Goal: Task Accomplishment & Management: Use online tool/utility

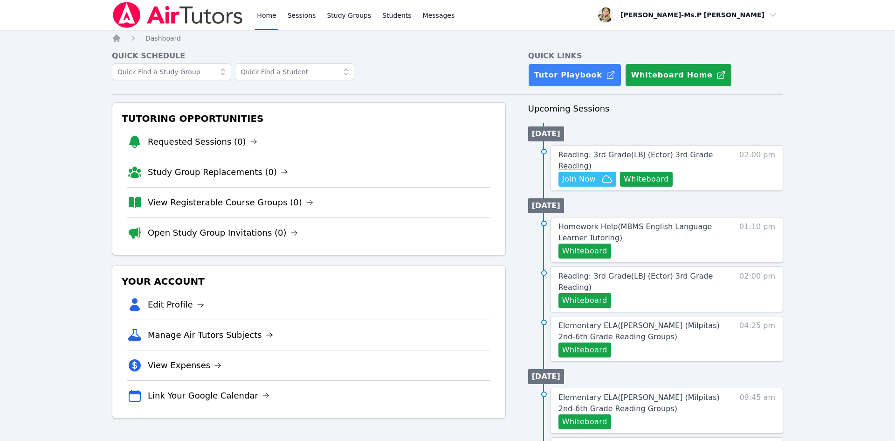
click at [575, 159] on span "Reading: 3rd Grade ( LBJ (Ector) 3rd Grade Reading )" at bounding box center [636, 160] width 154 height 20
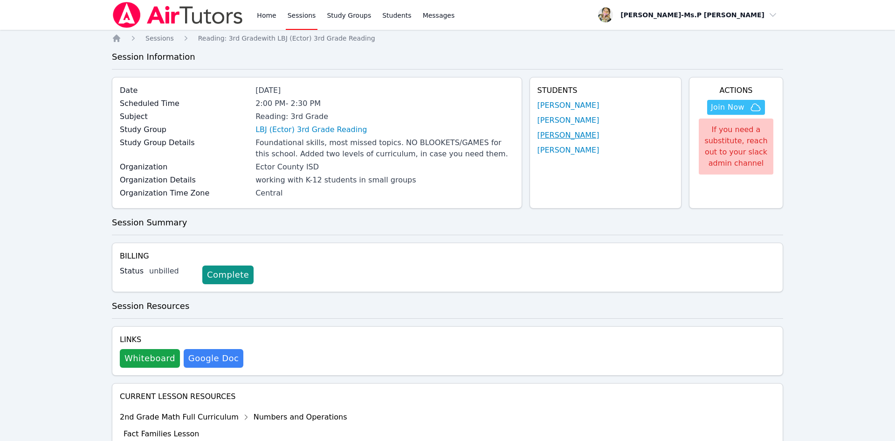
click at [563, 135] on link "[PERSON_NAME]" at bounding box center [569, 135] width 62 height 11
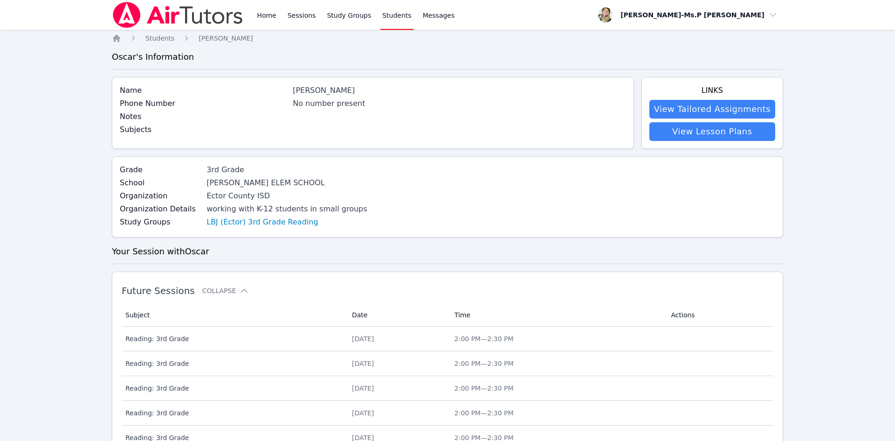
scroll to position [389, 0]
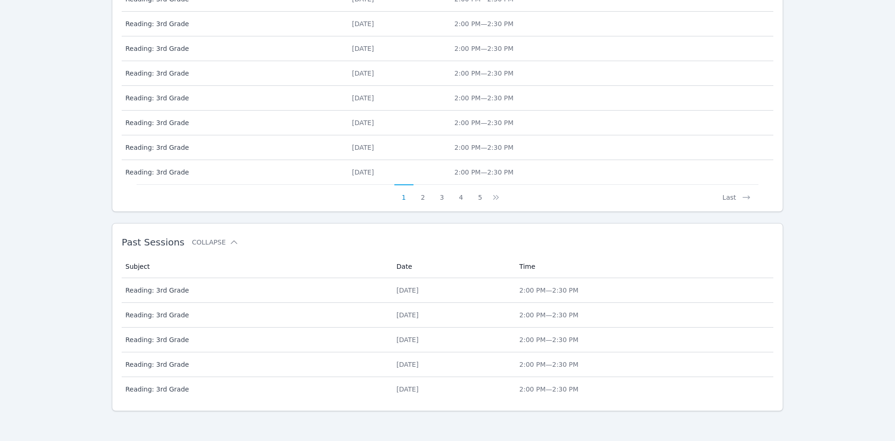
click at [154, 291] on span "Reading: 3rd Grade" at bounding box center [255, 289] width 260 height 9
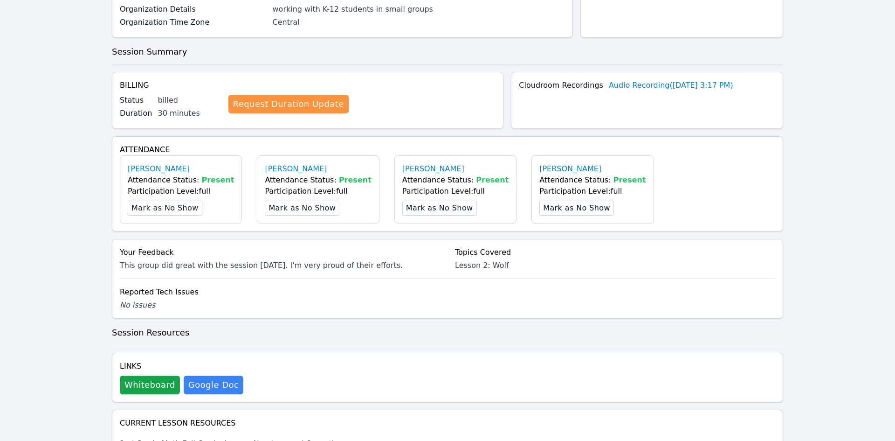
scroll to position [207, 0]
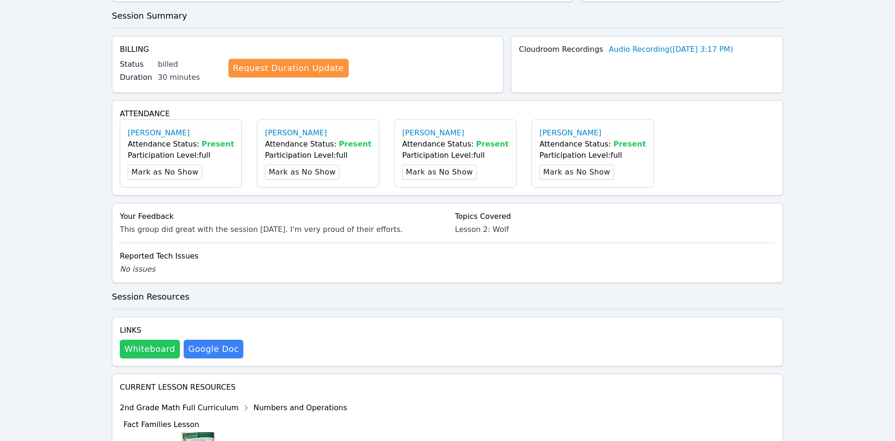
click at [157, 347] on button "Whiteboard" at bounding box center [150, 348] width 60 height 19
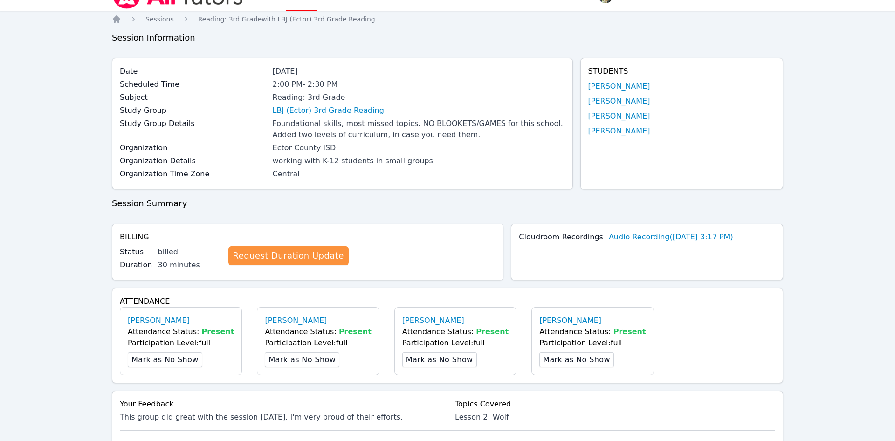
scroll to position [0, 0]
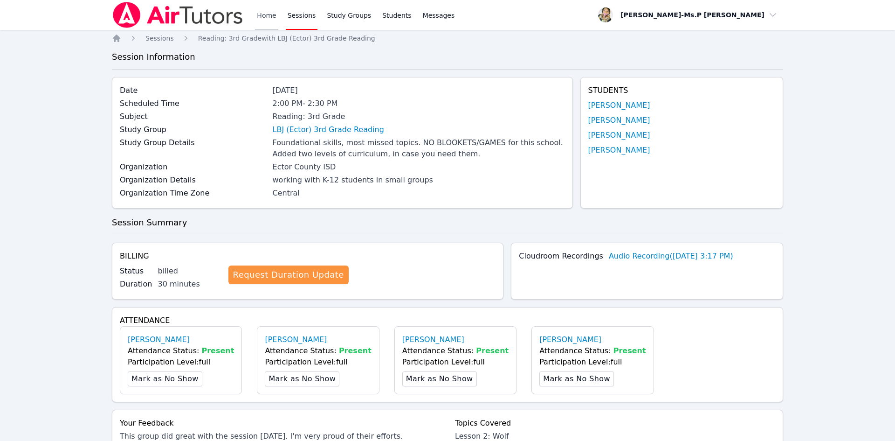
click at [270, 11] on link "Home" at bounding box center [266, 15] width 23 height 30
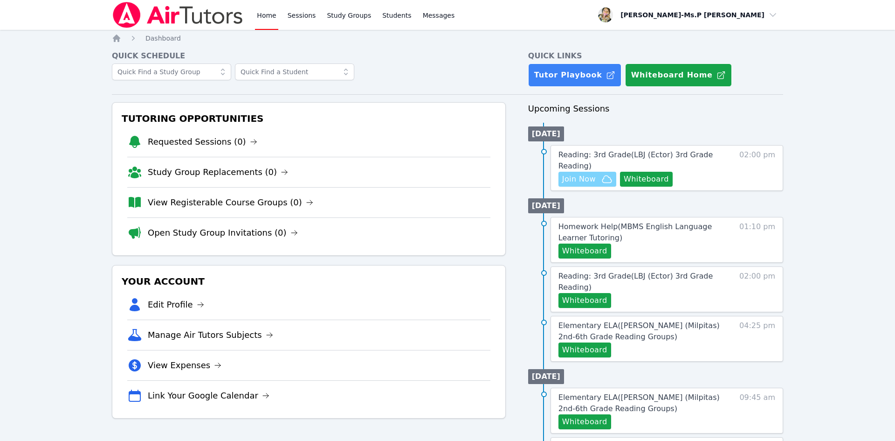
click at [588, 177] on span "Join Now" at bounding box center [579, 178] width 34 height 11
click at [631, 181] on button "Whiteboard" at bounding box center [646, 179] width 53 height 15
click at [642, 176] on button "Whiteboard" at bounding box center [646, 179] width 53 height 15
click at [264, 17] on link "Home" at bounding box center [266, 15] width 23 height 30
click at [293, 16] on link "Sessions" at bounding box center [302, 15] width 32 height 30
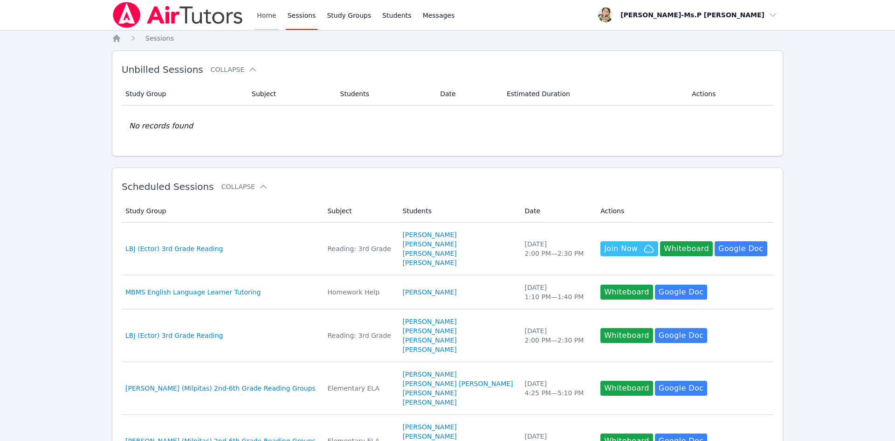
click at [272, 16] on link "Home" at bounding box center [266, 15] width 23 height 30
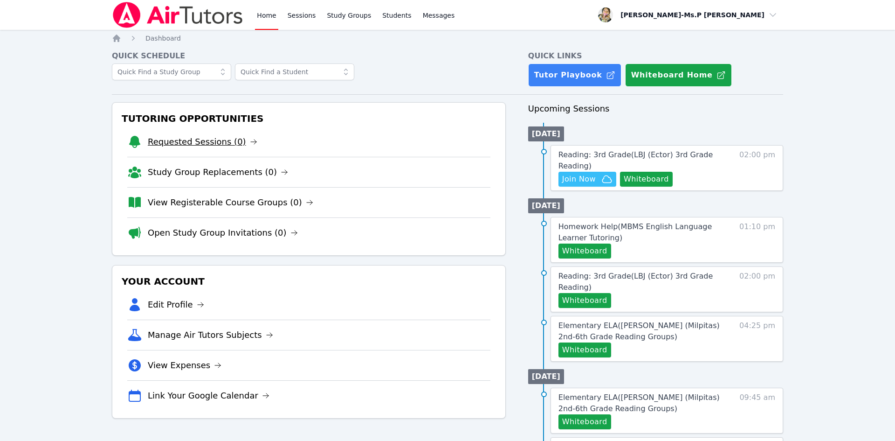
click at [187, 142] on link "Requested Sessions (0)" at bounding box center [203, 141] width 110 height 13
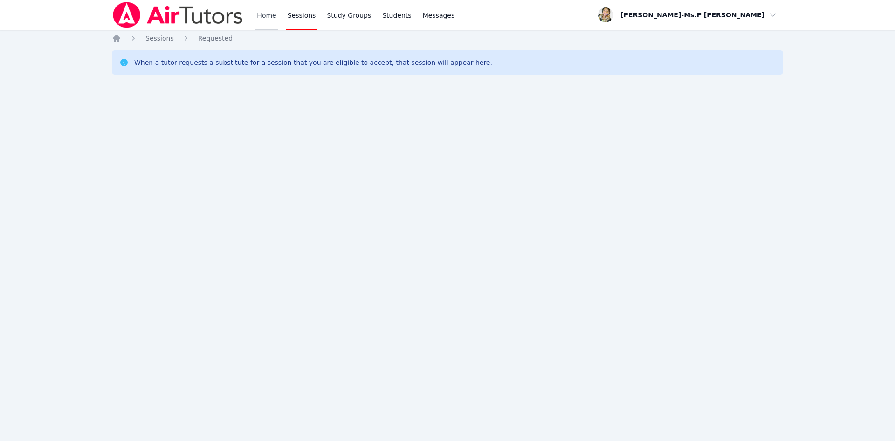
click at [260, 17] on link "Home" at bounding box center [266, 15] width 23 height 30
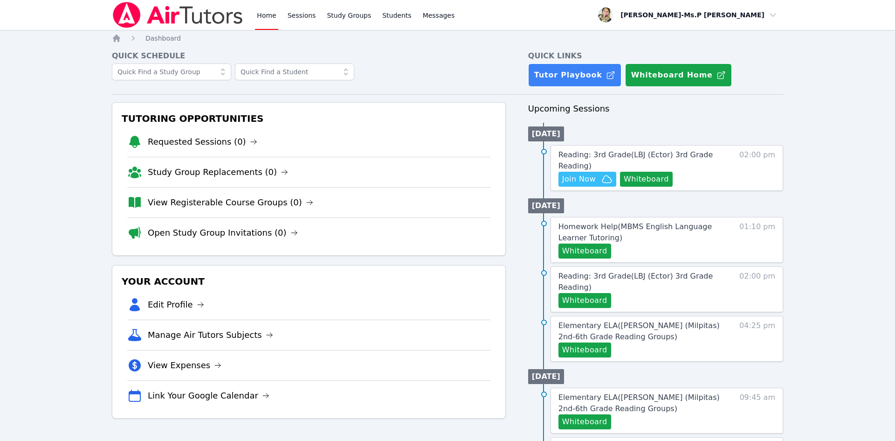
click at [282, 10] on div "Home Sessions Study Groups Students Messages" at bounding box center [355, 15] width 201 height 30
drag, startPoint x: 316, startPoint y: 22, endPoint x: 295, endPoint y: 17, distance: 21.0
click at [315, 22] on div "Home Sessions Study Groups Students Messages" at bounding box center [355, 15] width 201 height 30
click at [295, 17] on link "Sessions" at bounding box center [302, 15] width 32 height 30
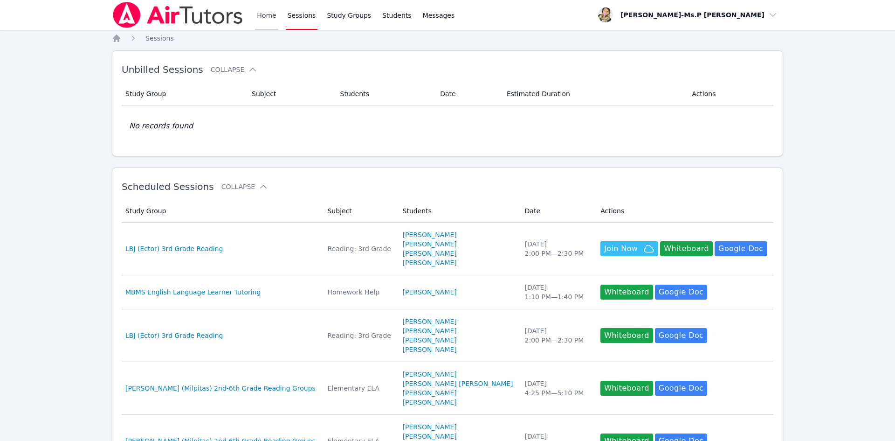
click at [266, 15] on link "Home" at bounding box center [266, 15] width 23 height 30
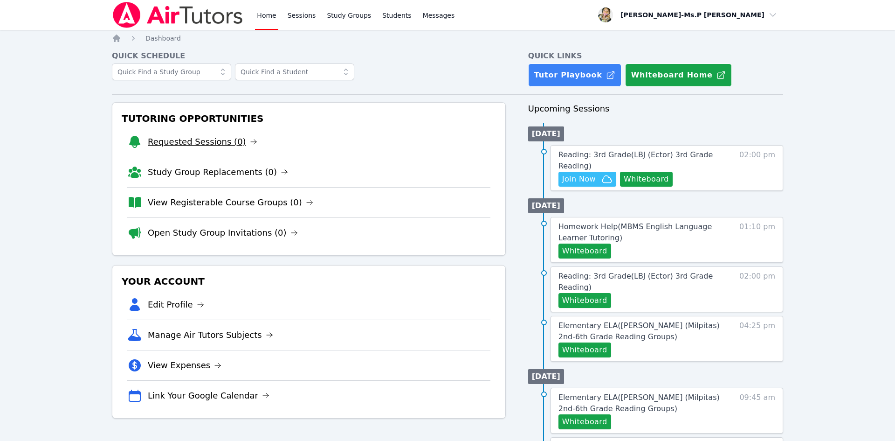
click at [204, 141] on link "Requested Sessions (0)" at bounding box center [203, 141] width 110 height 13
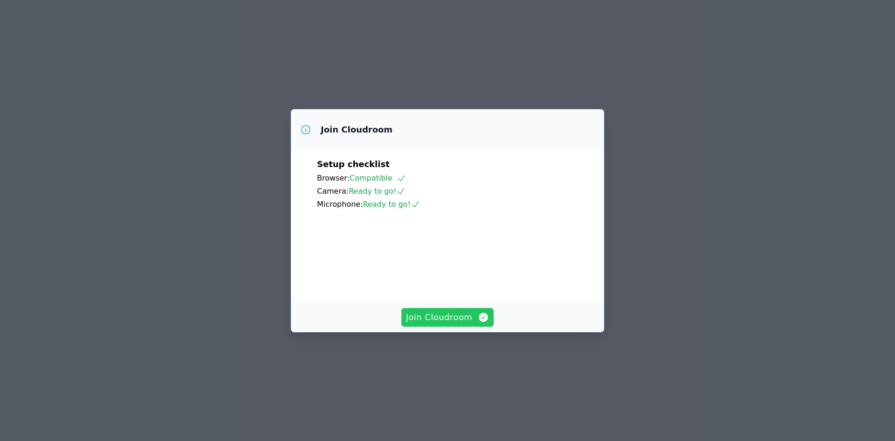
click at [441, 324] on span "Join Cloudroom" at bounding box center [447, 317] width 83 height 13
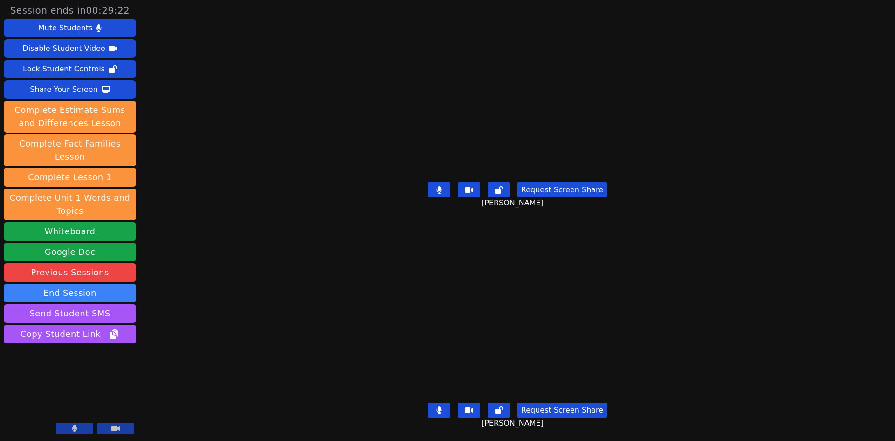
click at [439, 187] on button at bounding box center [439, 189] width 22 height 15
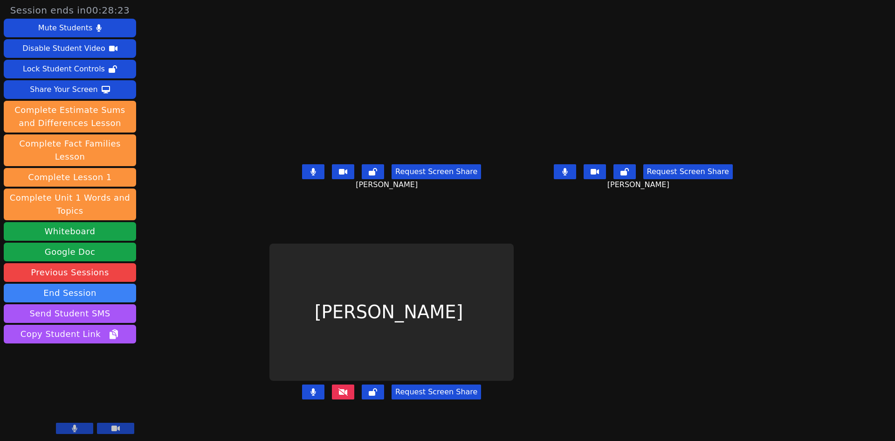
click at [302, 179] on button at bounding box center [313, 171] width 22 height 15
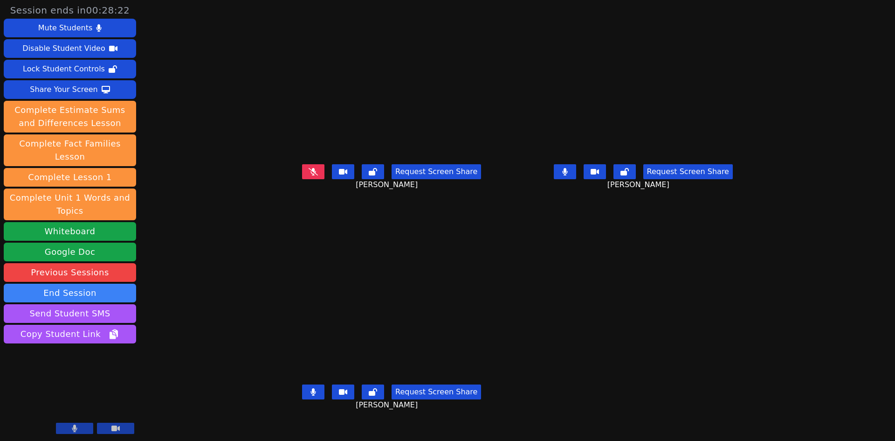
click at [576, 179] on button at bounding box center [565, 171] width 22 height 15
click at [311, 395] on icon at bounding box center [313, 391] width 5 height 7
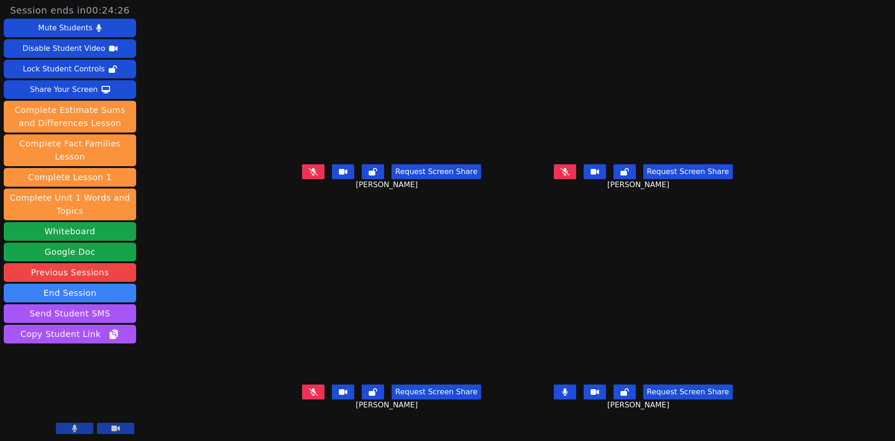
click at [570, 175] on icon at bounding box center [565, 171] width 9 height 7
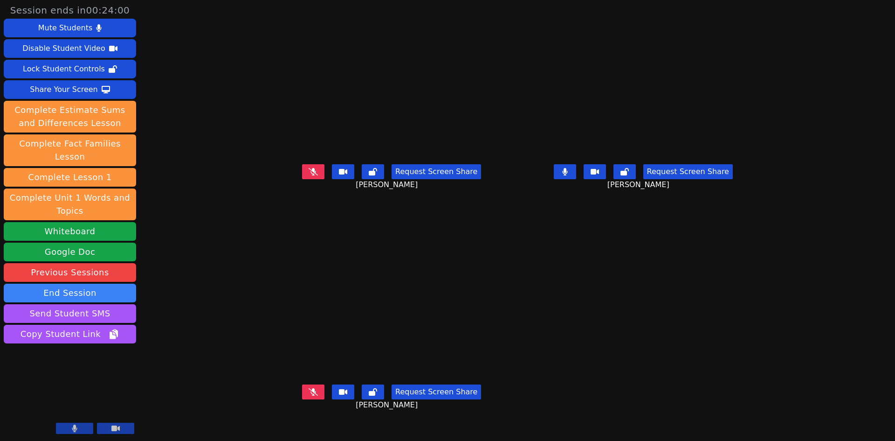
click at [576, 179] on button at bounding box center [565, 171] width 22 height 15
click at [302, 179] on button at bounding box center [313, 171] width 22 height 15
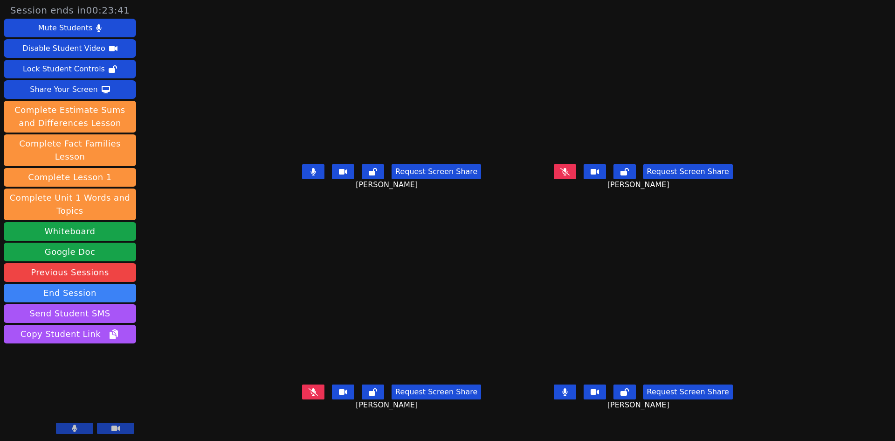
click at [576, 399] on button at bounding box center [565, 391] width 22 height 15
click at [302, 179] on button at bounding box center [313, 171] width 22 height 15
click at [309, 395] on icon at bounding box center [313, 391] width 9 height 7
click at [302, 399] on button at bounding box center [313, 391] width 22 height 15
click at [570, 395] on icon at bounding box center [565, 391] width 9 height 7
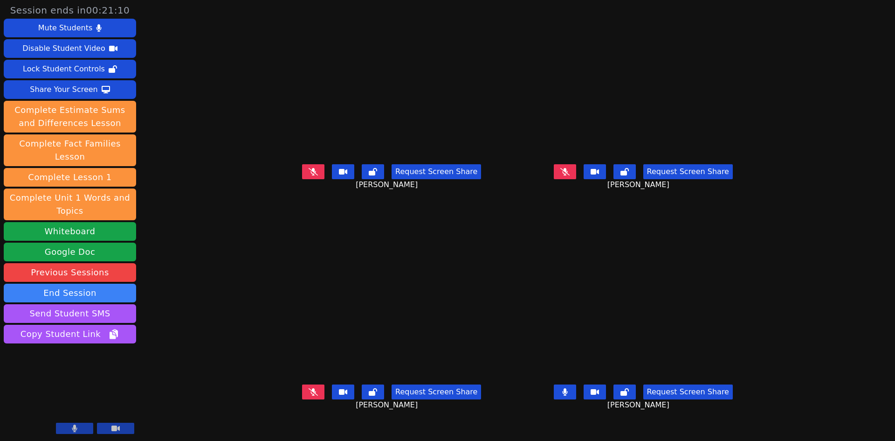
click at [576, 399] on button at bounding box center [565, 391] width 22 height 15
click at [576, 179] on button at bounding box center [565, 171] width 22 height 15
click at [302, 179] on button at bounding box center [313, 171] width 22 height 15
click at [311, 175] on icon at bounding box center [314, 171] width 6 height 7
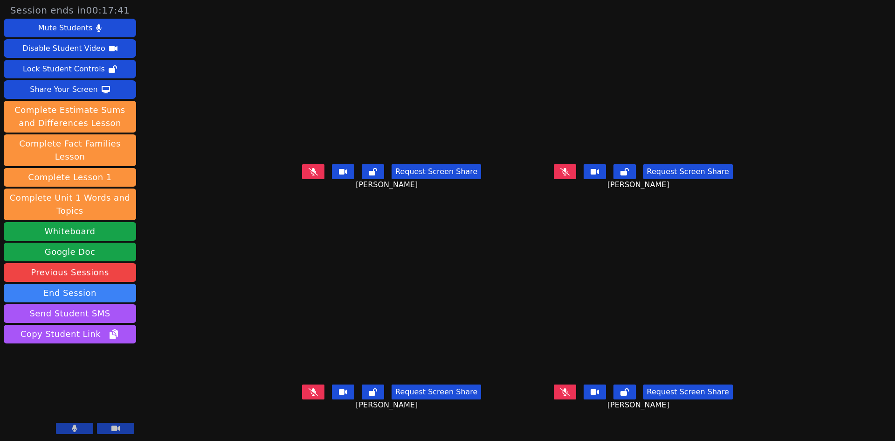
click at [309, 395] on icon at bounding box center [313, 391] width 9 height 7
click at [311, 395] on icon at bounding box center [314, 391] width 6 height 7
click at [570, 395] on icon at bounding box center [565, 391] width 9 height 7
click at [568, 395] on icon at bounding box center [565, 391] width 6 height 7
click at [570, 175] on icon at bounding box center [565, 171] width 9 height 7
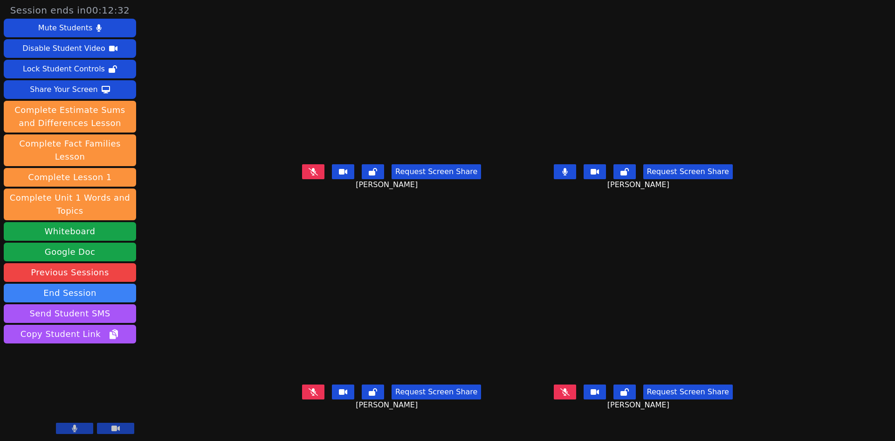
click at [302, 179] on button at bounding box center [313, 171] width 22 height 15
click at [576, 179] on button at bounding box center [565, 171] width 22 height 15
click at [302, 179] on button at bounding box center [313, 171] width 22 height 15
click at [568, 175] on icon at bounding box center [564, 171] width 5 height 7
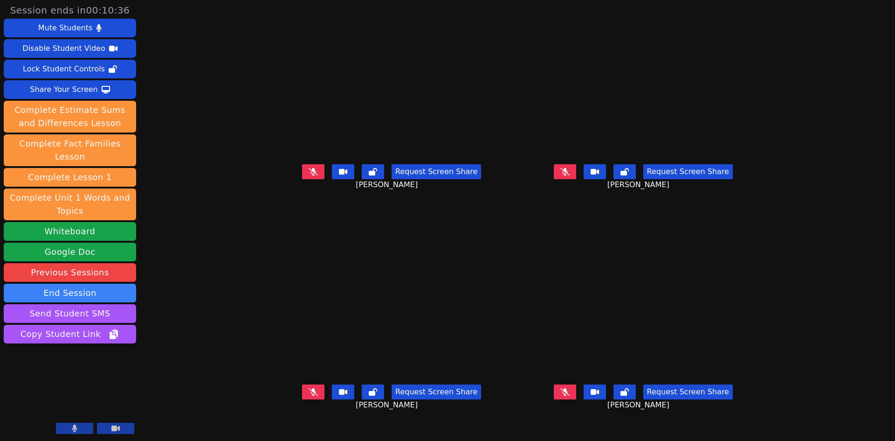
click at [309, 175] on icon at bounding box center [313, 171] width 9 height 7
drag, startPoint x: 279, startPoint y: 185, endPoint x: 349, endPoint y: 201, distance: 71.7
click at [302, 179] on button at bounding box center [313, 171] width 22 height 15
click at [570, 175] on icon at bounding box center [565, 170] width 9 height 7
click at [568, 175] on icon at bounding box center [564, 171] width 5 height 7
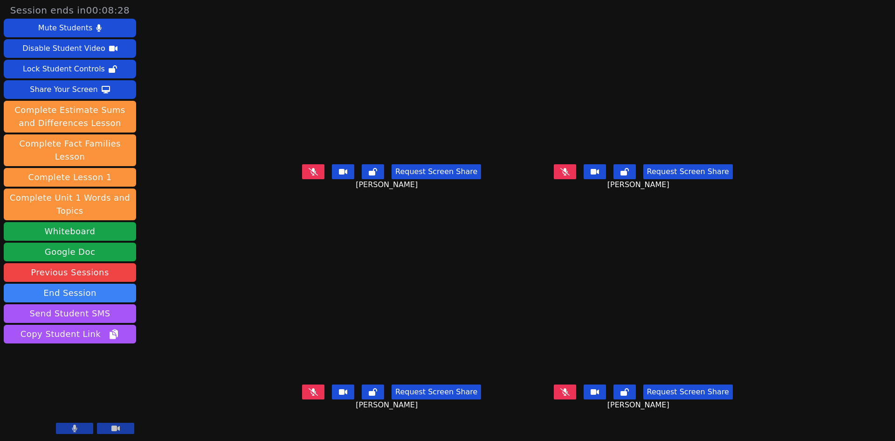
click at [570, 175] on icon at bounding box center [565, 171] width 9 height 7
click at [576, 179] on button at bounding box center [565, 171] width 22 height 15
click at [570, 395] on icon at bounding box center [565, 391] width 9 height 7
click at [576, 399] on button at bounding box center [565, 391] width 22 height 15
click at [570, 395] on icon at bounding box center [565, 391] width 9 height 7
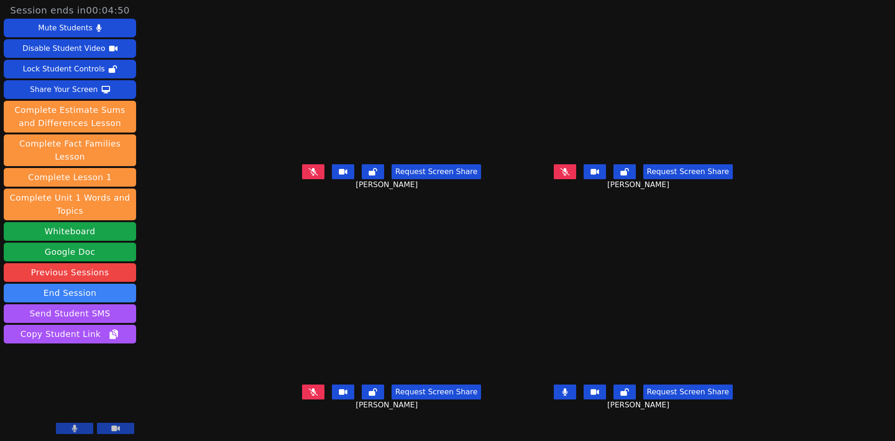
click at [576, 399] on button at bounding box center [565, 391] width 22 height 15
click at [309, 395] on icon at bounding box center [313, 391] width 9 height 7
click at [311, 395] on icon at bounding box center [314, 391] width 6 height 7
click at [302, 179] on button at bounding box center [313, 171] width 22 height 15
click at [311, 175] on icon at bounding box center [313, 171] width 5 height 7
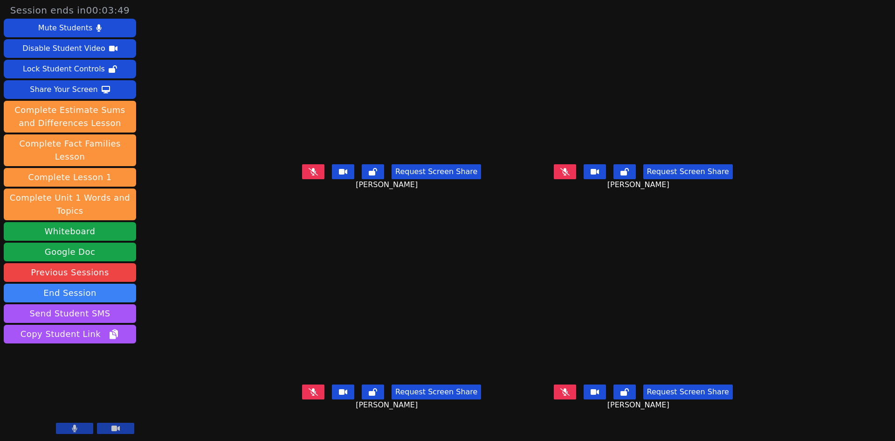
click at [570, 175] on icon at bounding box center [565, 171] width 9 height 7
click at [568, 175] on icon at bounding box center [565, 171] width 6 height 7
click at [570, 175] on icon at bounding box center [565, 171] width 9 height 7
click at [568, 175] on icon at bounding box center [565, 171] width 6 height 7
click at [302, 179] on button at bounding box center [313, 171] width 22 height 15
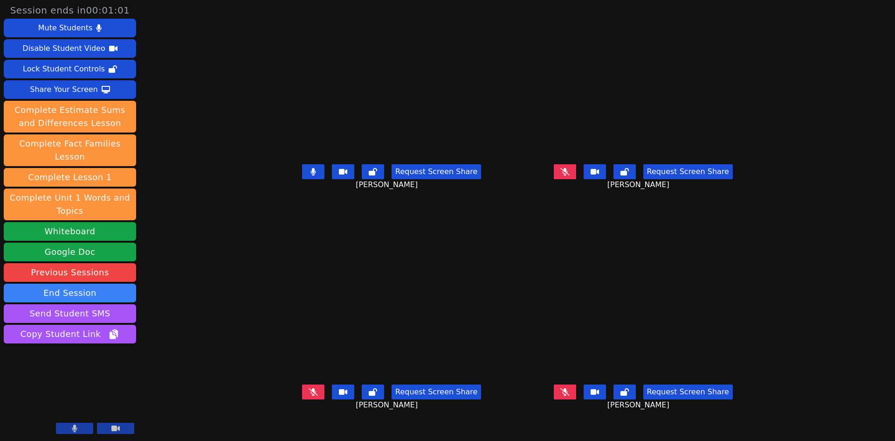
click at [302, 179] on button at bounding box center [313, 171] width 22 height 15
click at [570, 395] on icon at bounding box center [565, 391] width 9 height 7
click at [576, 179] on button at bounding box center [565, 171] width 22 height 15
click at [309, 175] on icon at bounding box center [313, 170] width 9 height 7
click at [302, 399] on button at bounding box center [313, 391] width 22 height 15
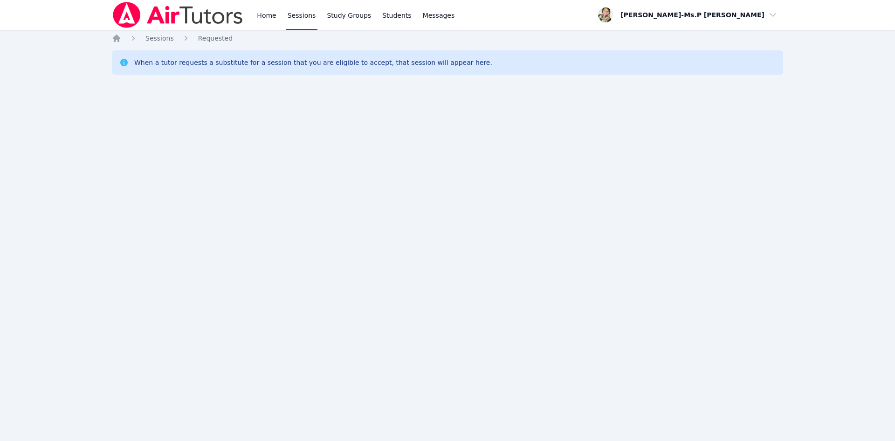
click at [299, 13] on link "Sessions" at bounding box center [302, 15] width 32 height 30
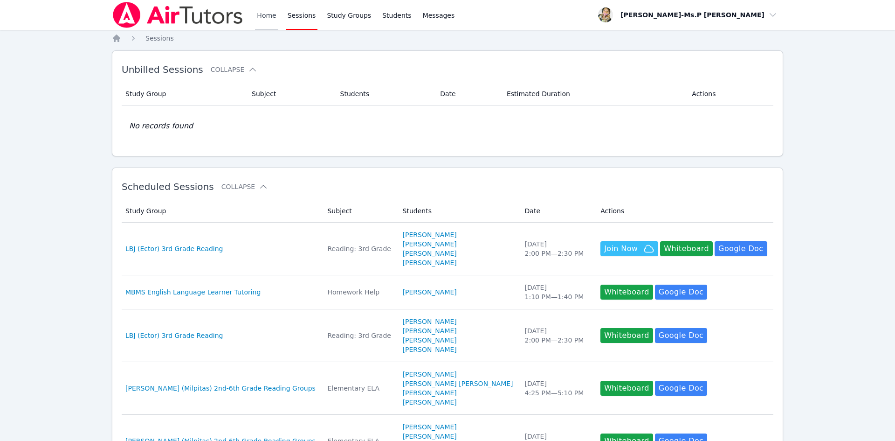
click at [265, 15] on link "Home" at bounding box center [266, 15] width 23 height 30
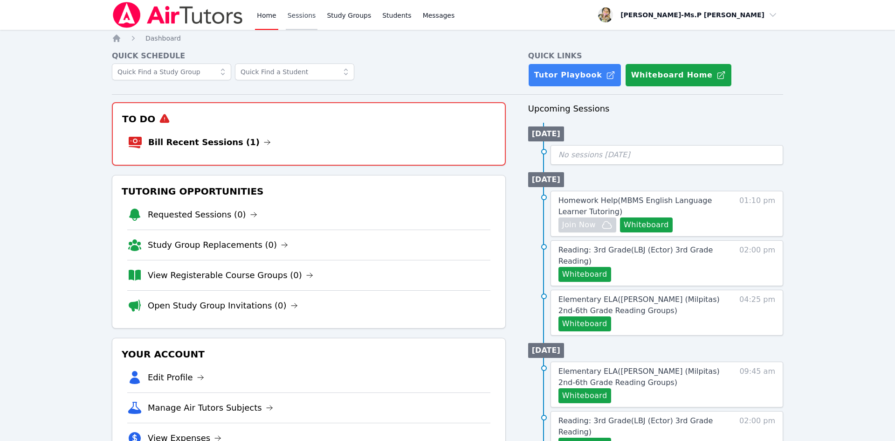
click at [311, 14] on link "Sessions" at bounding box center [302, 15] width 32 height 30
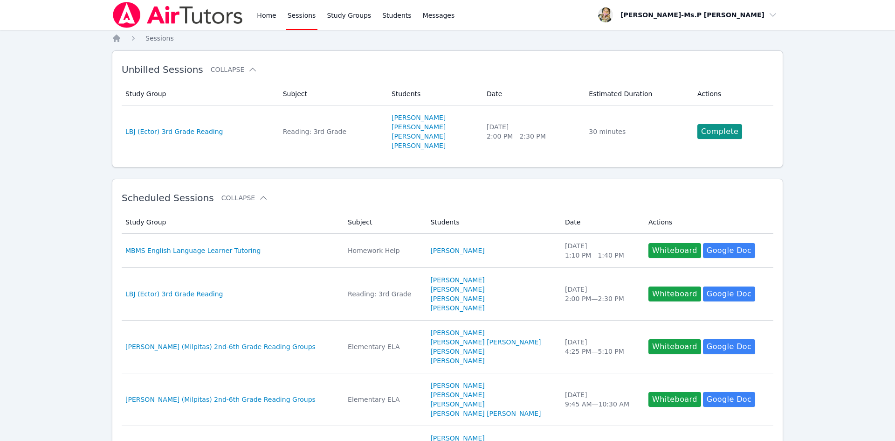
click at [254, 16] on div "Home Sessions Study Groups Students Messages" at bounding box center [284, 15] width 345 height 30
click at [261, 11] on link "Home" at bounding box center [266, 15] width 23 height 30
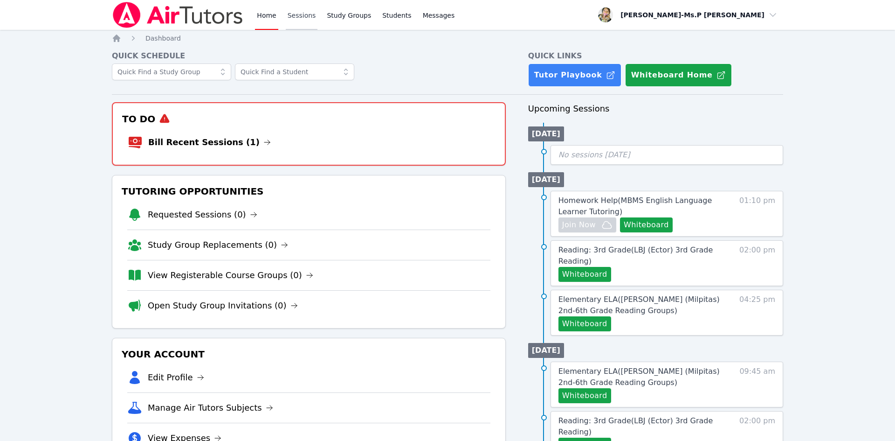
click at [305, 9] on link "Sessions" at bounding box center [302, 15] width 32 height 30
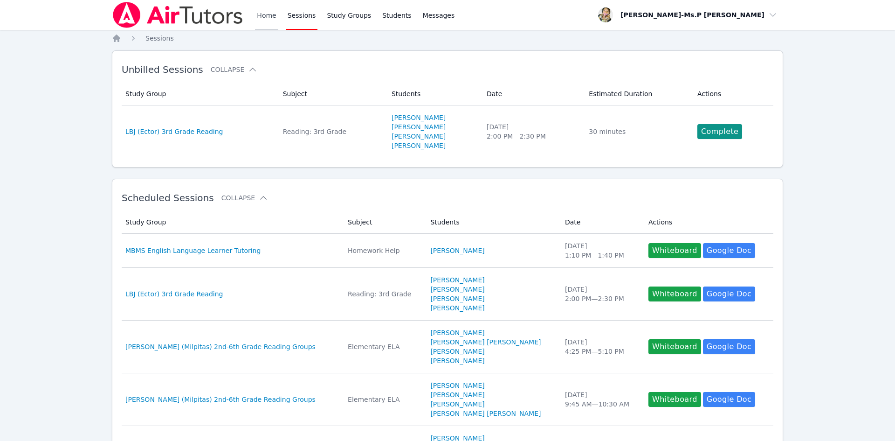
click at [268, 16] on link "Home" at bounding box center [266, 15] width 23 height 30
